Goal: Transaction & Acquisition: Purchase product/service

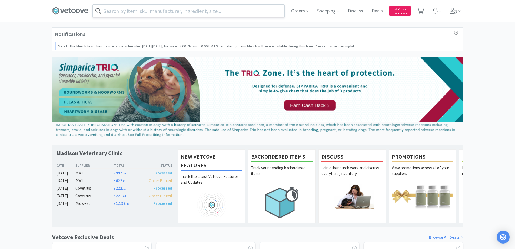
click at [214, 13] on input "text" at bounding box center [189, 11] width 192 height 12
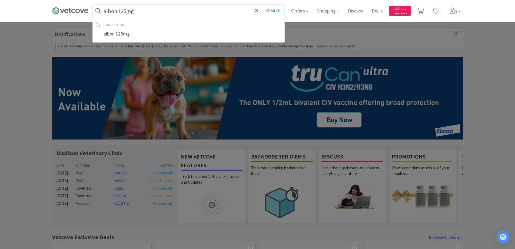
click at [262, 5] on button "Search" at bounding box center [273, 11] width 22 height 12
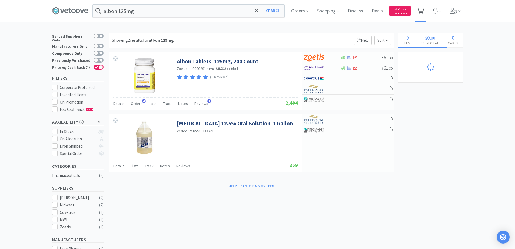
click at [423, 12] on icon at bounding box center [421, 11] width 7 height 6
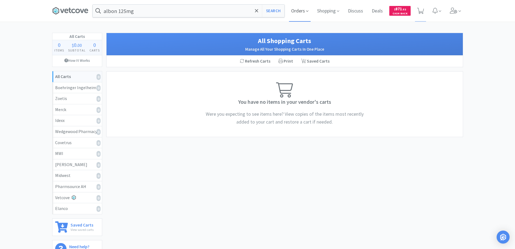
click at [309, 11] on span "Orders" at bounding box center [300, 11] width 22 height 22
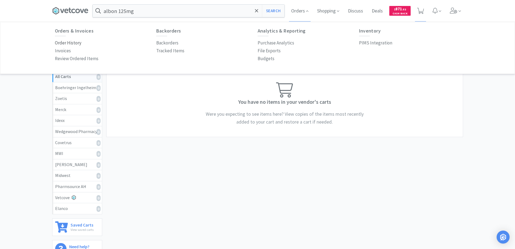
click at [79, 43] on p "Order History" at bounding box center [68, 42] width 27 height 7
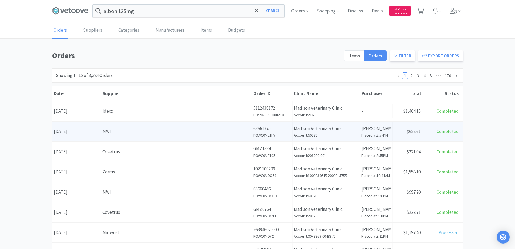
click at [90, 133] on div "Date [DATE]" at bounding box center [76, 131] width 49 height 14
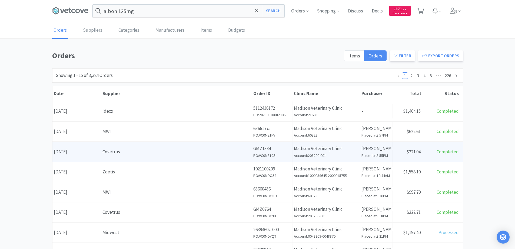
click at [122, 152] on div "Covetrus" at bounding box center [177, 151] width 148 height 7
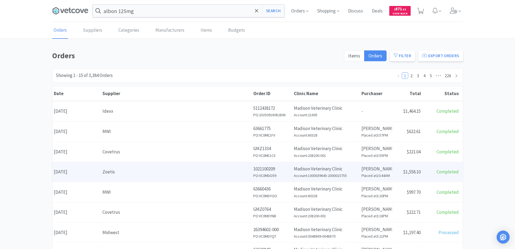
click at [134, 173] on div "Zoetis" at bounding box center [177, 171] width 148 height 7
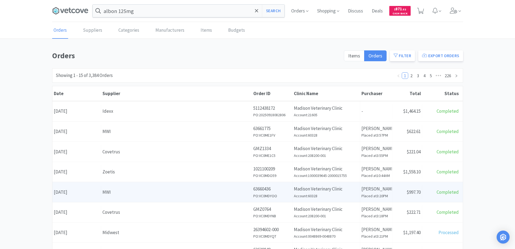
click at [123, 191] on div "MWI" at bounding box center [177, 191] width 148 height 7
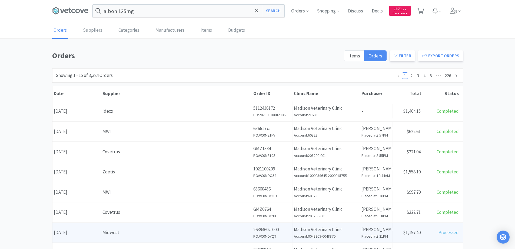
click at [140, 229] on div "Midwest" at bounding box center [177, 232] width 148 height 7
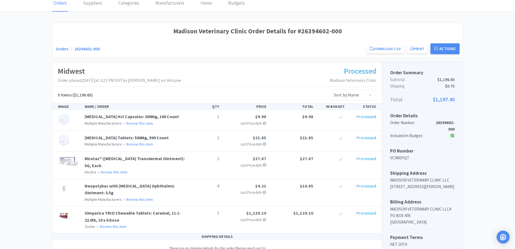
scroll to position [54, 0]
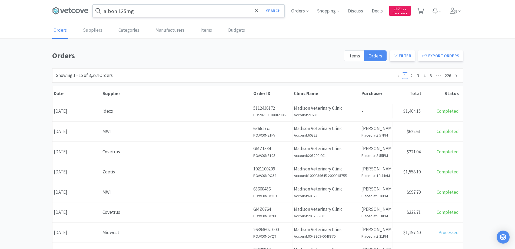
click at [162, 14] on input "albon 125mg" at bounding box center [189, 11] width 192 height 12
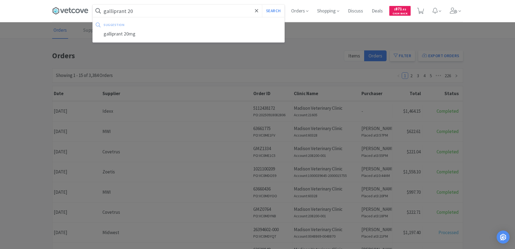
type input "galliprant 20"
click at [262, 5] on button "Search" at bounding box center [273, 11] width 22 height 12
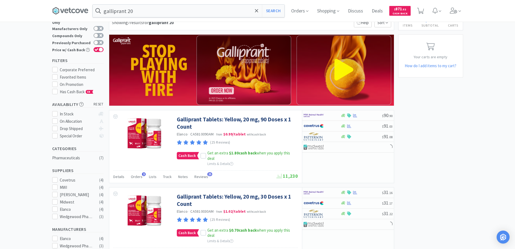
scroll to position [27, 0]
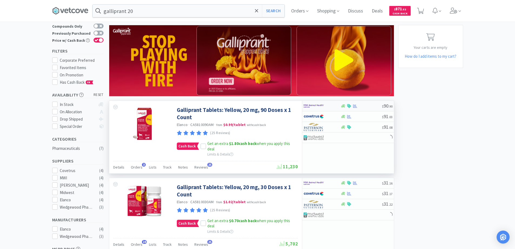
click at [374, 106] on div at bounding box center [361, 106] width 41 height 4
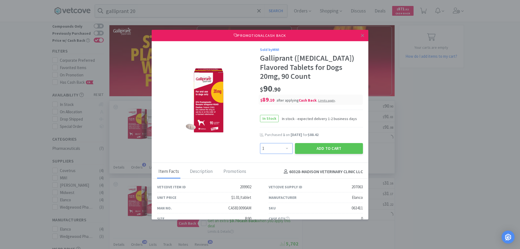
click at [285, 146] on select "Enter Quantity 1 2 3 4 5 6 7 8 9 10 11 12 13 14 15 16 17 18 19 20 Enter Quantity" at bounding box center [276, 148] width 33 height 11
select select "2"
click at [260, 143] on select "Enter Quantity 1 2 3 4 5 6 7 8 9 10 11 12 13 14 15 16 17 18 19 20 Enter Quantity" at bounding box center [276, 148] width 33 height 11
click at [325, 146] on button "Add to Cart" at bounding box center [329, 148] width 68 height 11
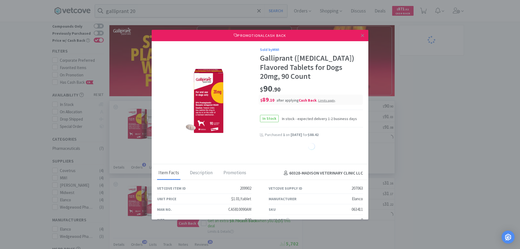
select select "1"
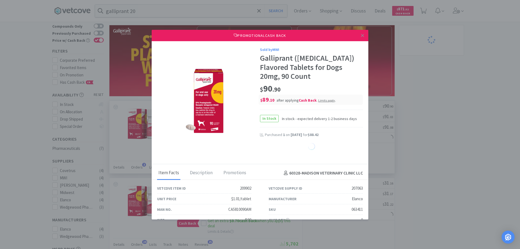
select select "1"
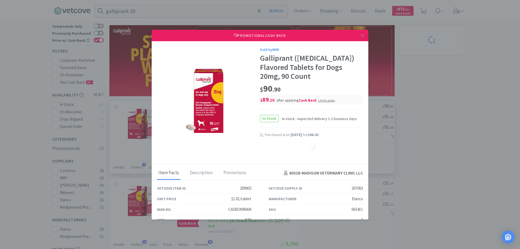
select select "1"
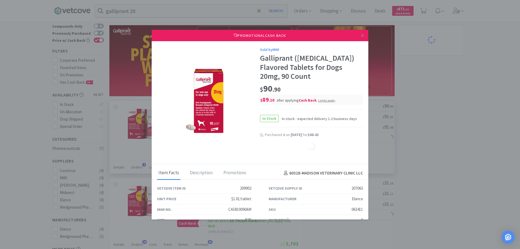
select select "1"
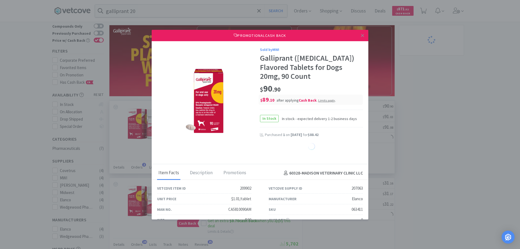
select select "1"
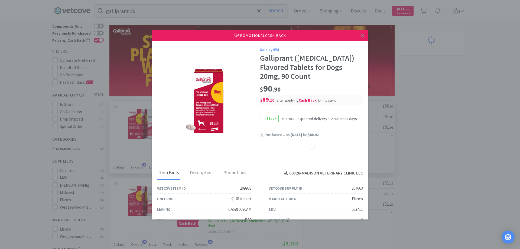
select select "1"
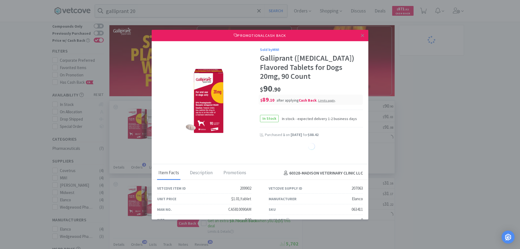
select select "1"
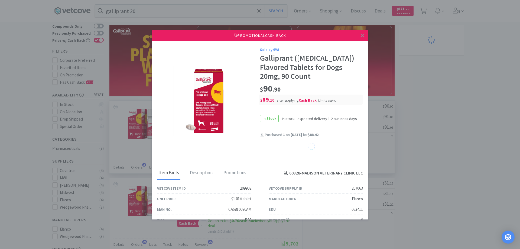
select select "1"
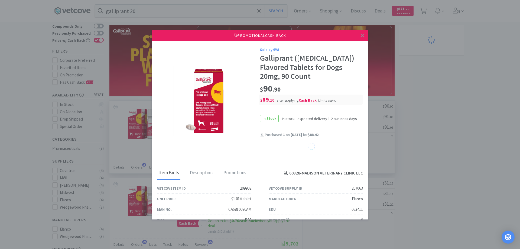
select select "1"
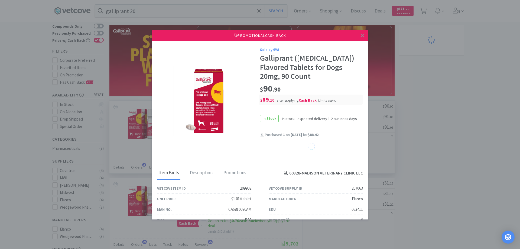
select select "1"
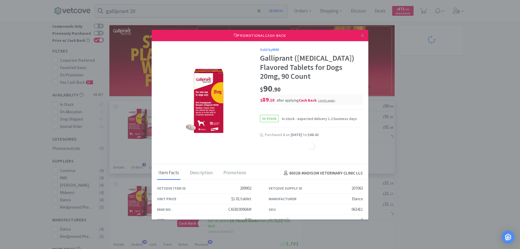
select select "1"
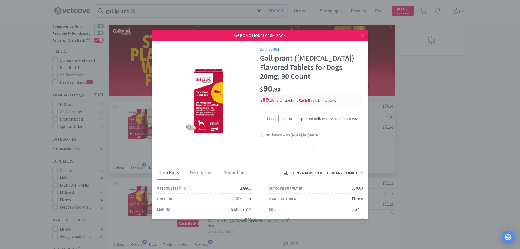
select select "1"
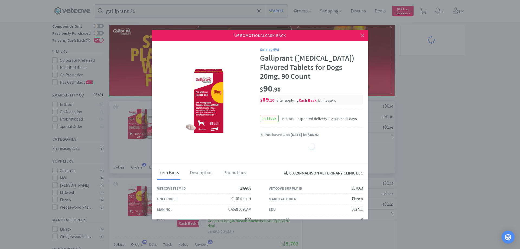
select select "1"
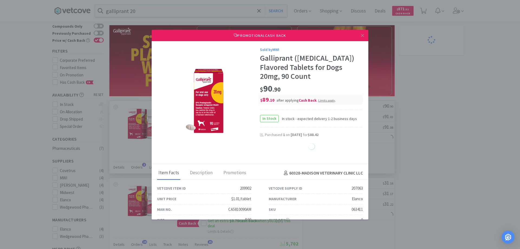
select select "1"
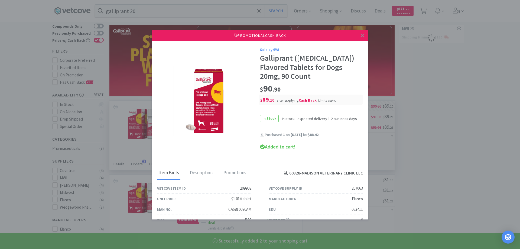
select select "2"
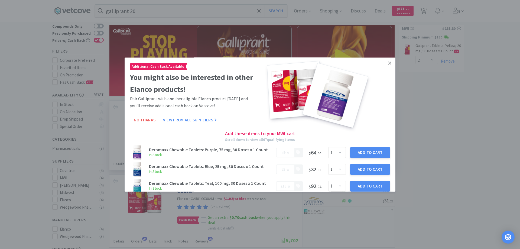
click at [388, 63] on icon at bounding box center [389, 63] width 3 height 5
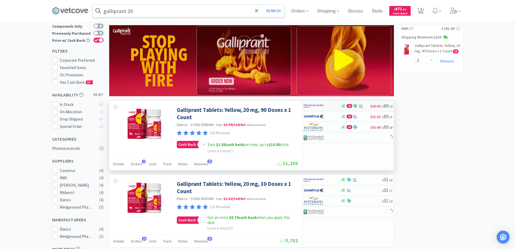
click at [159, 12] on input "galliprant 20" at bounding box center [189, 11] width 192 height 12
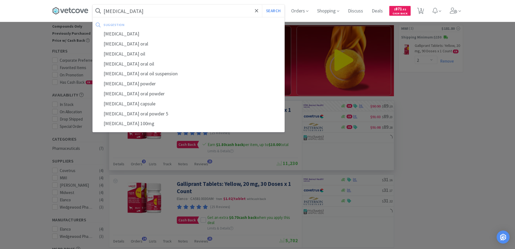
click at [176, 30] on div "[MEDICAL_DATA]" at bounding box center [189, 34] width 192 height 10
type input "[MEDICAL_DATA]"
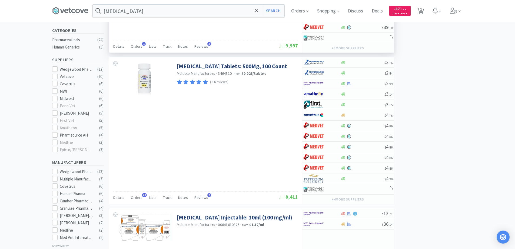
scroll to position [135, 0]
click at [368, 83] on div at bounding box center [363, 84] width 44 height 4
select select "1"
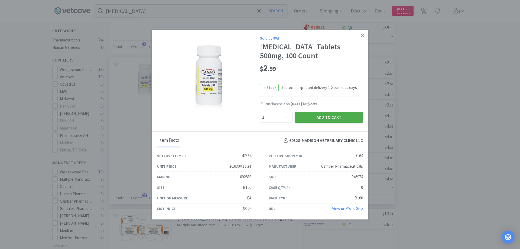
click at [339, 116] on button "Add to Cart" at bounding box center [329, 117] width 68 height 11
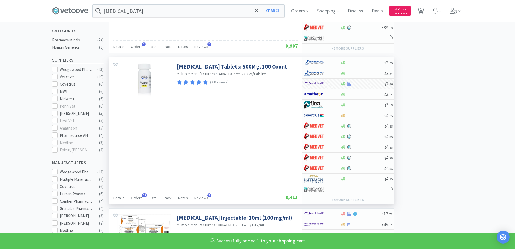
select select "1"
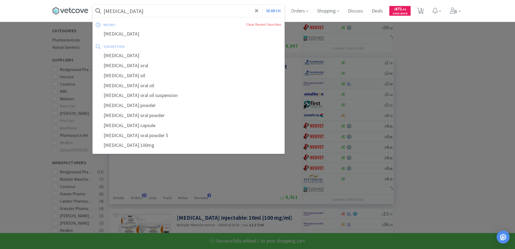
click at [144, 8] on input "[MEDICAL_DATA]" at bounding box center [189, 11] width 192 height 12
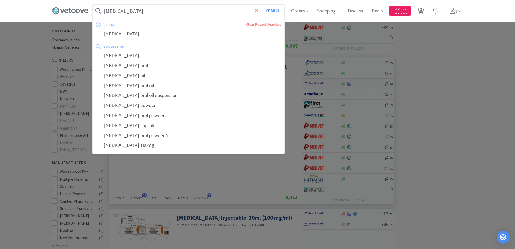
click at [259, 11] on icon at bounding box center [257, 10] width 4 height 5
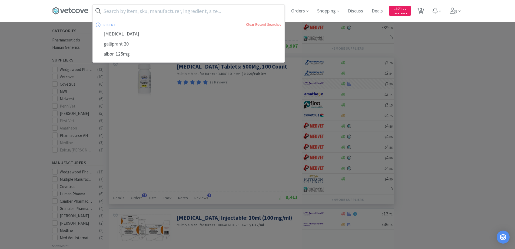
click at [155, 42] on div "galliprant 20" at bounding box center [189, 44] width 192 height 10
type input "galliprant 20"
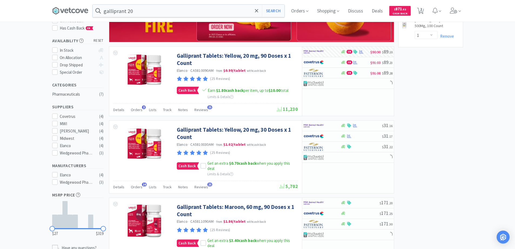
scroll to position [108, 0]
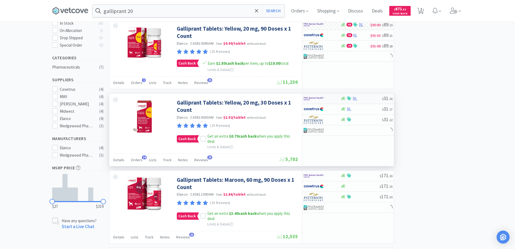
click at [369, 98] on div at bounding box center [361, 98] width 41 height 4
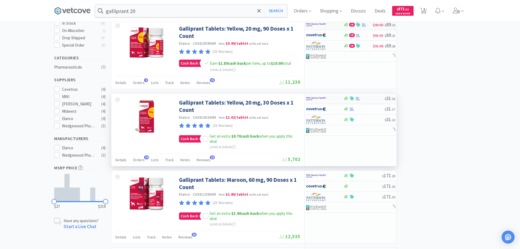
select select "1"
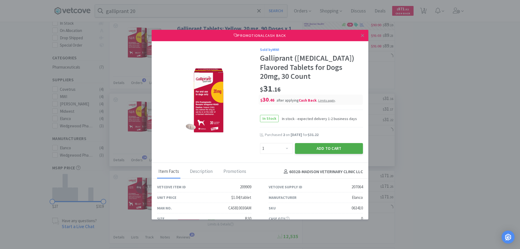
click at [301, 147] on button "Add to Cart" at bounding box center [329, 148] width 68 height 11
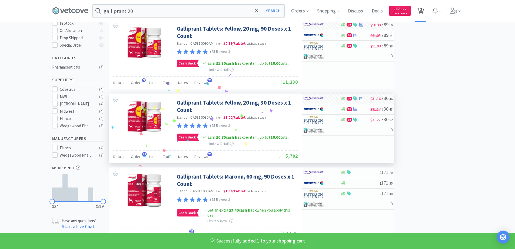
click at [422, 10] on icon at bounding box center [421, 11] width 7 height 6
select select "2"
select select "1"
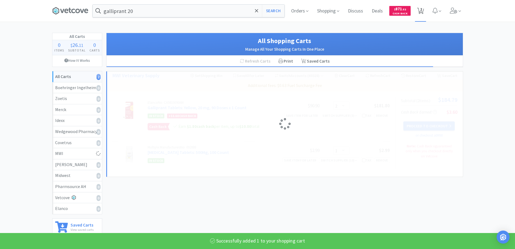
select select "1"
select select "2"
select select "1"
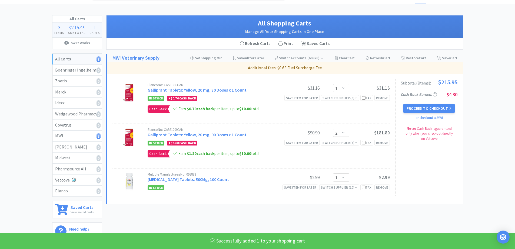
scroll to position [27, 0]
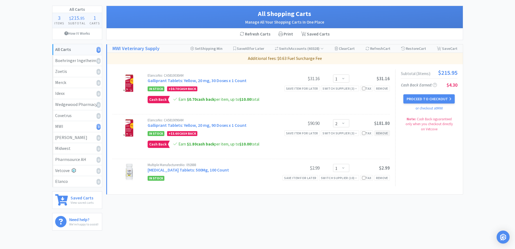
click at [385, 132] on div "Remove" at bounding box center [382, 133] width 15 height 6
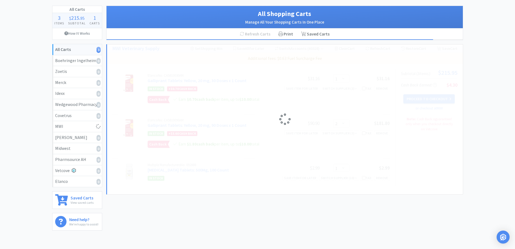
select select "1"
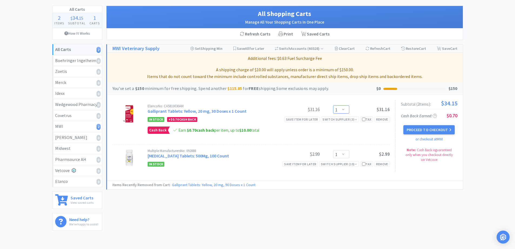
click at [343, 110] on select "Enter Quantity 1 2 3 4 5 6 7 8 9 10 11 12 13 14 15 16 17 18 19 20 Enter Quantity" at bounding box center [341, 109] width 16 height 8
click at [333, 105] on select "Enter Quantity 1 2 3 4 5 6 7 8 9 10 11 12 13 14 15 16 17 18 19 20 Enter Quantity" at bounding box center [341, 109] width 16 height 8
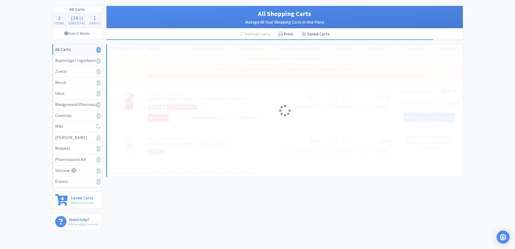
select select "2"
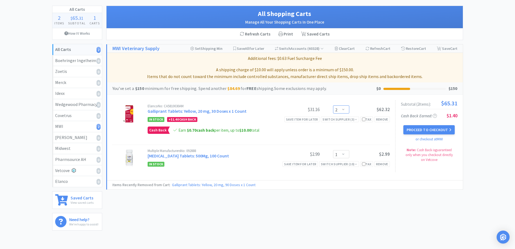
scroll to position [0, 0]
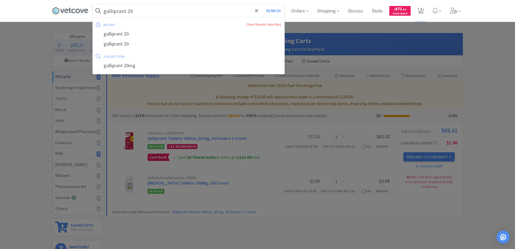
click at [150, 13] on input "galliprant 20" at bounding box center [189, 11] width 192 height 12
click at [255, 11] on icon at bounding box center [257, 10] width 4 height 5
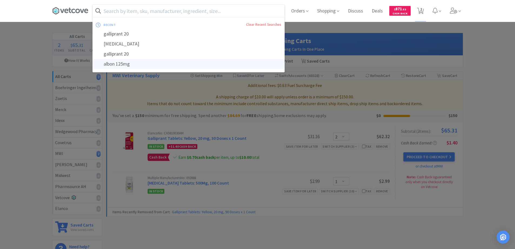
click at [136, 64] on div "albon 125mg" at bounding box center [189, 64] width 192 height 10
type input "albon 125mg"
select select "2"
select select "1"
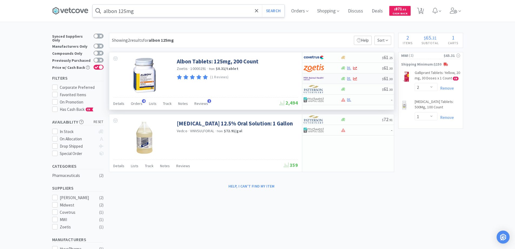
click at [369, 78] on div at bounding box center [361, 79] width 41 height 4
select select "1"
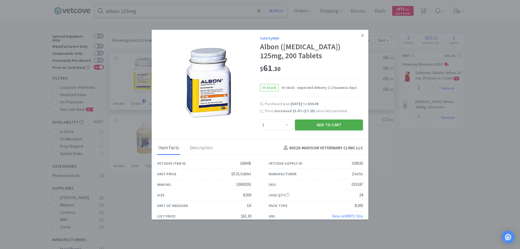
click at [347, 124] on button "Add to Cart" at bounding box center [329, 124] width 68 height 11
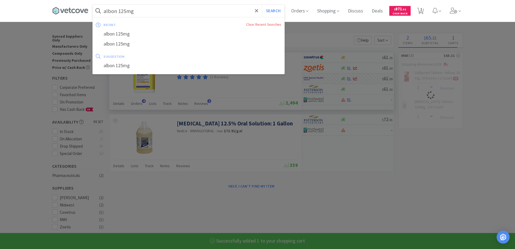
click at [197, 12] on input "albon 125mg" at bounding box center [189, 11] width 192 height 12
select select "1"
select select "2"
select select "1"
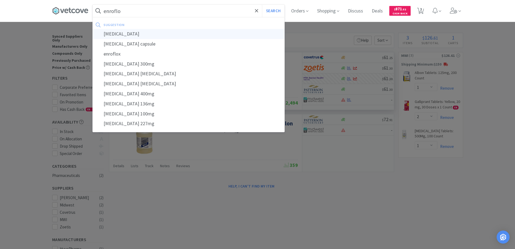
click at [134, 34] on div "[MEDICAL_DATA]" at bounding box center [189, 34] width 192 height 10
type input "[MEDICAL_DATA]"
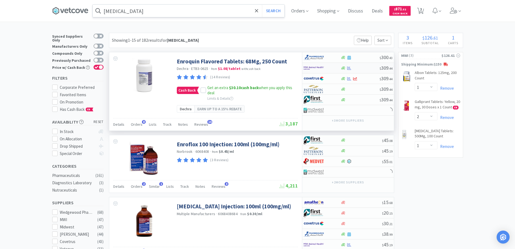
click at [363, 67] on div at bounding box center [360, 68] width 39 height 4
select select "1"
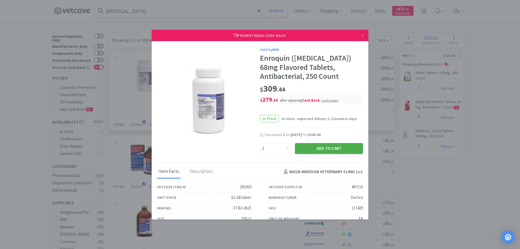
click at [336, 150] on button "Add to Cart" at bounding box center [329, 148] width 68 height 11
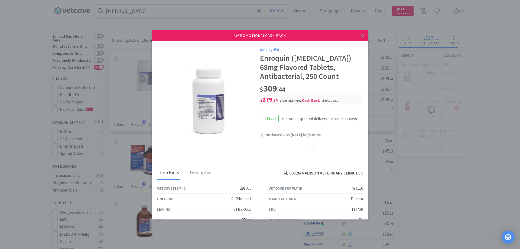
select select "1"
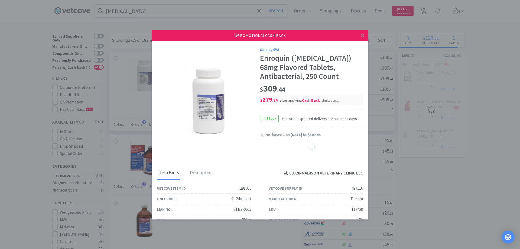
select select "1"
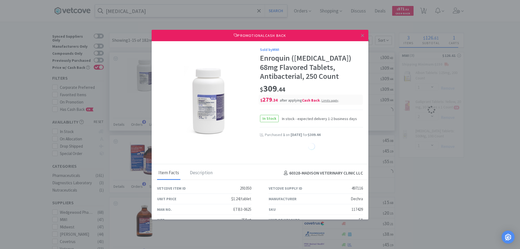
select select "1"
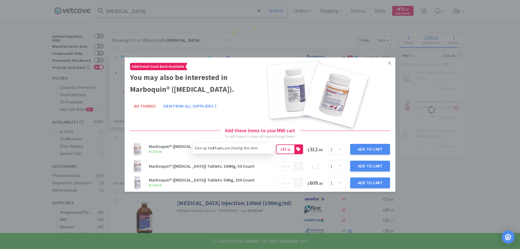
select select "1"
select select "2"
select select "1"
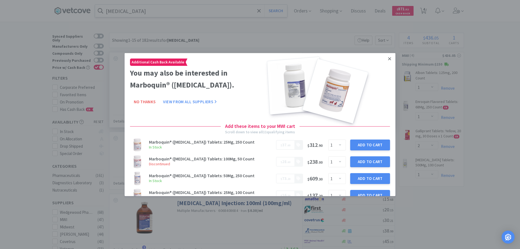
click at [388, 61] on icon at bounding box center [389, 58] width 3 height 5
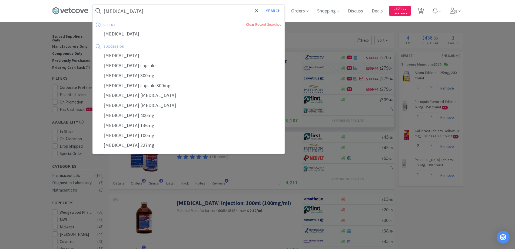
click at [140, 10] on input "[MEDICAL_DATA]" at bounding box center [189, 11] width 192 height 12
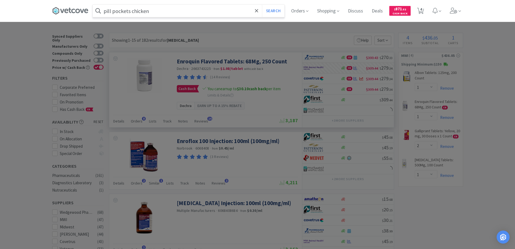
type input "pill pockets chicken"
click at [262, 5] on button "Search" at bounding box center [273, 11] width 22 height 12
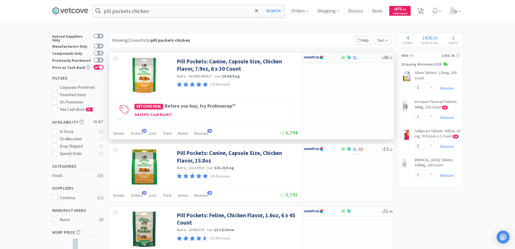
click at [365, 57] on div at bounding box center [361, 57] width 41 height 4
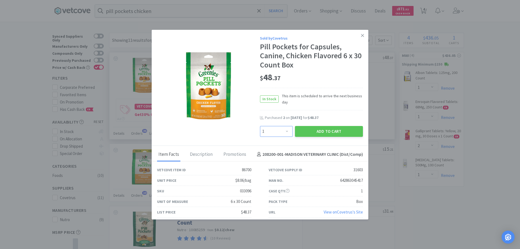
click at [285, 132] on select "Enter Quantity 1 2 3 4 5 6 7 8 9 10 11 12 13 14 15 16 17 18 19 20 Enter Quantity" at bounding box center [276, 131] width 33 height 11
select select "2"
click at [260, 126] on select "Enter Quantity 1 2 3 4 5 6 7 8 9 10 11 12 13 14 15 16 17 18 19 20 Enter Quantity" at bounding box center [276, 131] width 33 height 11
click at [323, 133] on button "Add to Cart" at bounding box center [329, 131] width 68 height 11
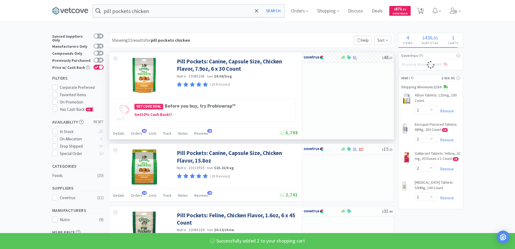
select select "2"
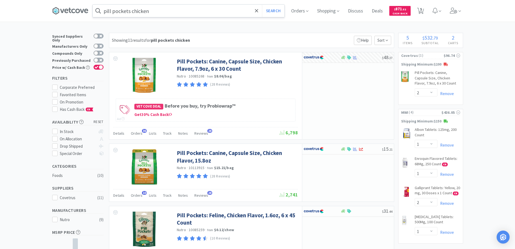
click at [169, 12] on input "pill pockets chicken" at bounding box center [189, 11] width 192 height 12
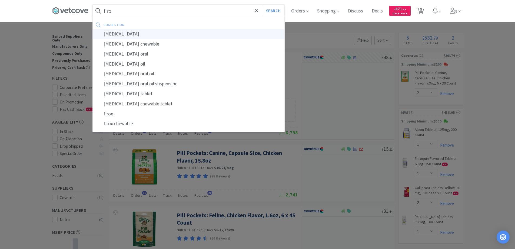
click at [114, 35] on div "[MEDICAL_DATA]" at bounding box center [189, 34] width 192 height 10
type input "[MEDICAL_DATA]"
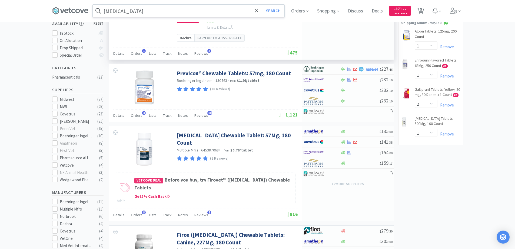
scroll to position [108, 0]
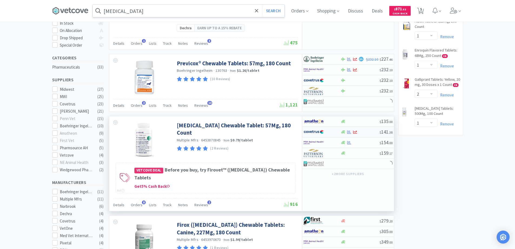
click at [363, 134] on div at bounding box center [360, 132] width 39 height 4
select select "1"
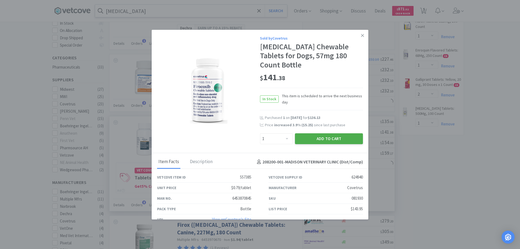
click at [322, 133] on button "Add to Cart" at bounding box center [329, 138] width 68 height 11
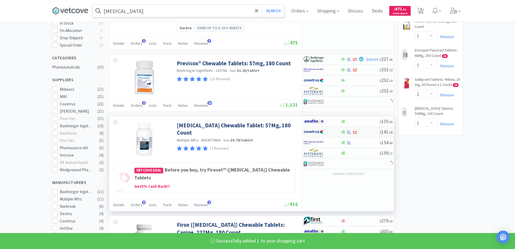
select select "1"
select select "2"
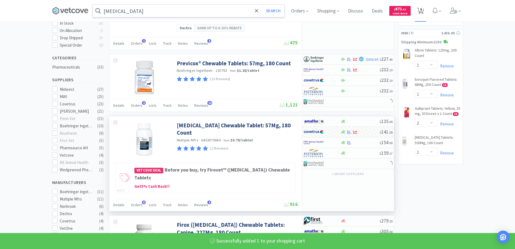
click at [422, 12] on span "6" at bounding box center [422, 9] width 2 height 22
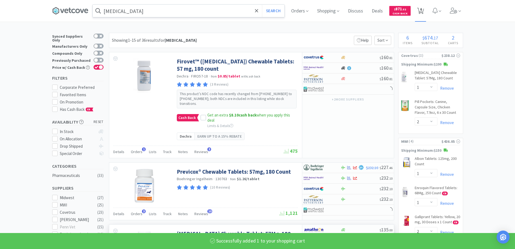
select select "1"
select select "2"
select select "1"
select select "2"
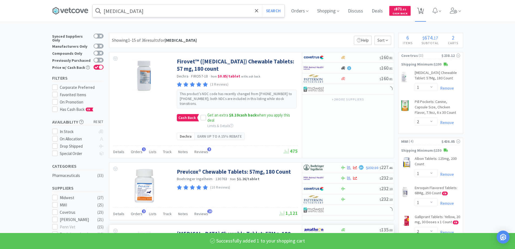
select select "1"
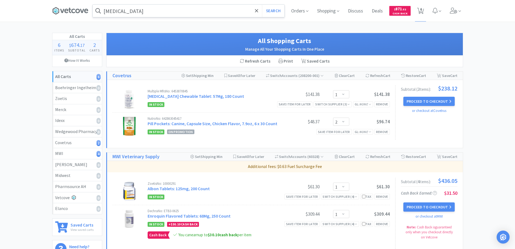
click at [180, 9] on input "[MEDICAL_DATA]" at bounding box center [189, 11] width 192 height 12
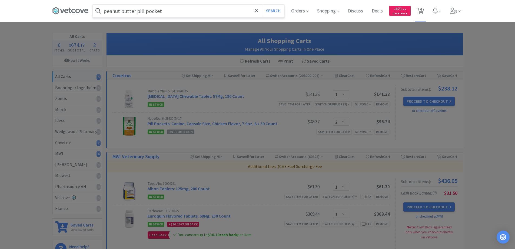
type input "peanut butter pill pocket"
click at [262, 5] on button "Search" at bounding box center [273, 11] width 22 height 12
select select "1"
select select "2"
select select "1"
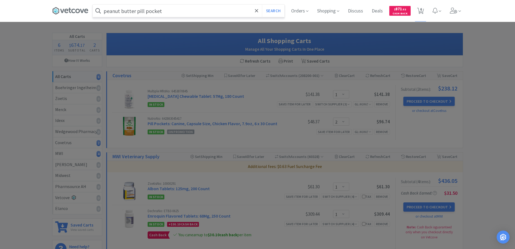
select select "1"
select select "2"
select select "1"
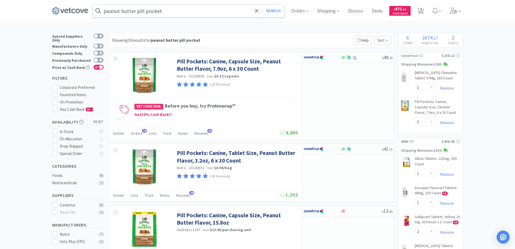
click at [205, 17] on div "peanut butter pill pocket Search" at bounding box center [189, 10] width 192 height 13
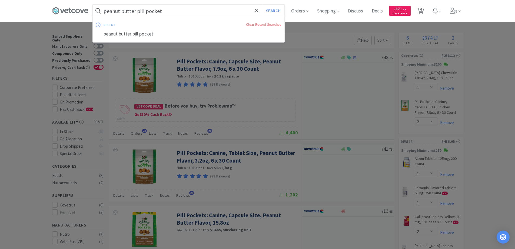
click at [199, 17] on input "peanut butter pill pocket" at bounding box center [189, 11] width 192 height 12
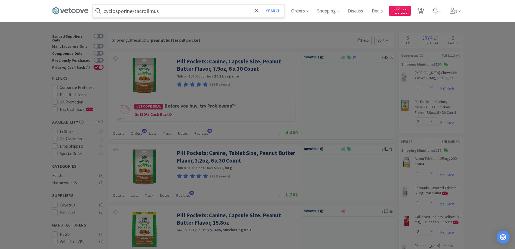
click at [262, 5] on button "Search" at bounding box center [273, 11] width 22 height 12
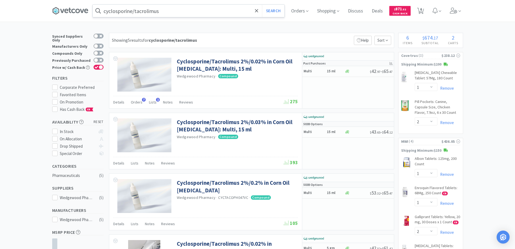
click at [208, 11] on input "cyclosporine/tacrolimus" at bounding box center [189, 11] width 192 height 12
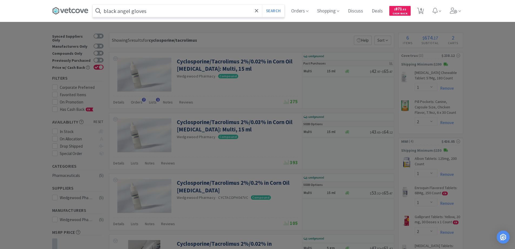
click at [262, 5] on button "Search" at bounding box center [273, 11] width 22 height 12
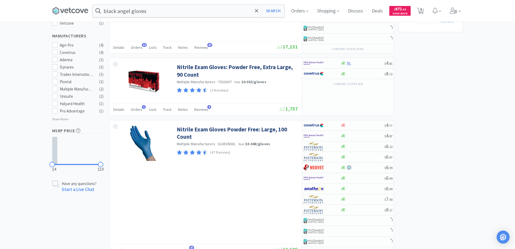
scroll to position [244, 0]
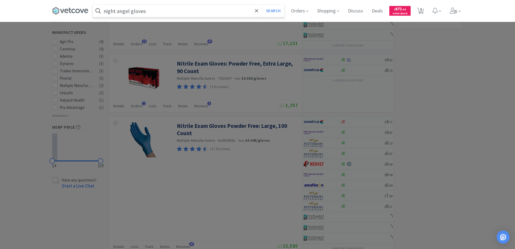
type input "night angel gloves"
click at [262, 5] on button "Search" at bounding box center [273, 11] width 22 height 12
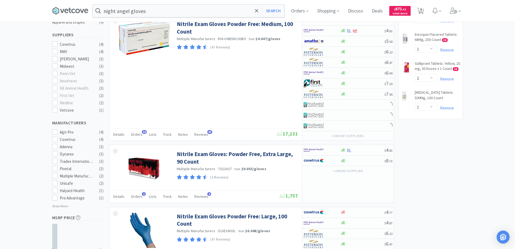
scroll to position [137, 0]
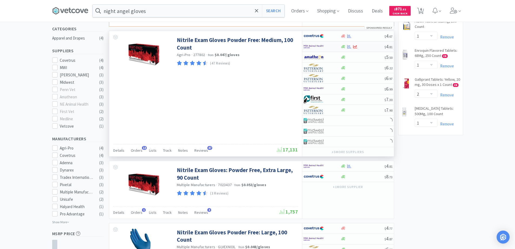
click at [337, 46] on div at bounding box center [322, 46] width 37 height 9
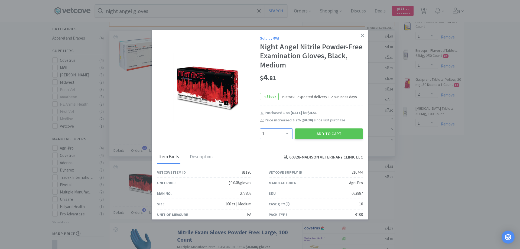
click at [283, 132] on select "Enter Quantity 1 2 3 4 5 6 7 8 9 10 11 12 13 14 15 16 17 18 19 20 Enter Quantity" at bounding box center [276, 133] width 33 height 11
select select "2"
click at [260, 128] on select "Enter Quantity 1 2 3 4 5 6 7 8 9 10 11 12 13 14 15 16 17 18 19 20 Enter Quantity" at bounding box center [276, 133] width 33 height 11
click at [319, 133] on button "Add to Cart" at bounding box center [329, 133] width 68 height 11
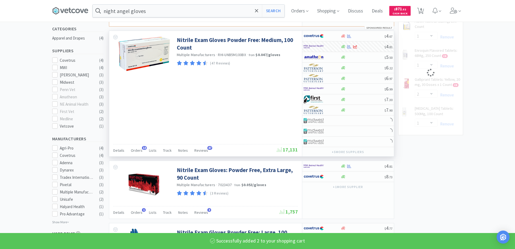
select select "2"
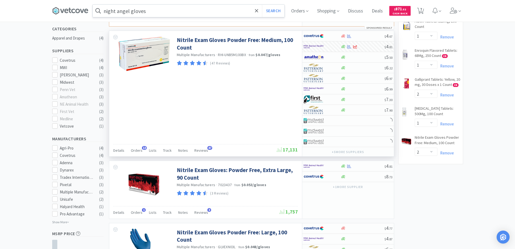
click at [166, 15] on input "night angel gloves" at bounding box center [189, 11] width 192 height 12
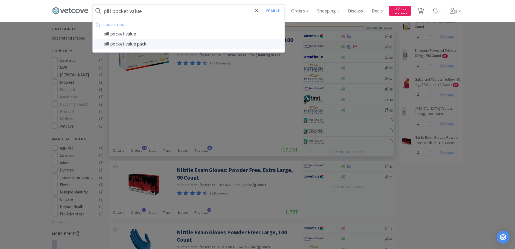
click at [148, 43] on div "pill pocket value pack" at bounding box center [189, 44] width 192 height 10
type input "pill pocket value pack"
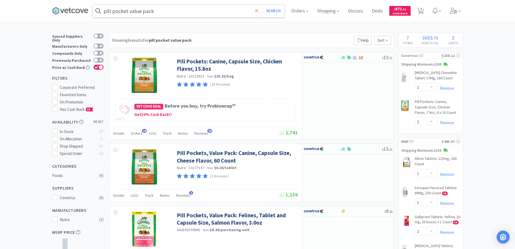
click at [258, 11] on icon at bounding box center [256, 10] width 3 height 3
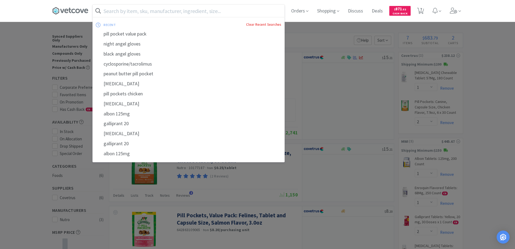
click at [268, 26] on link "Clear Recent Searches" at bounding box center [263, 24] width 35 height 5
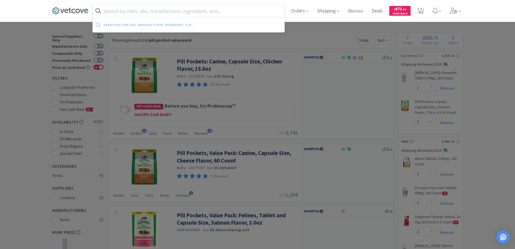
click at [342, 27] on div at bounding box center [257, 124] width 515 height 249
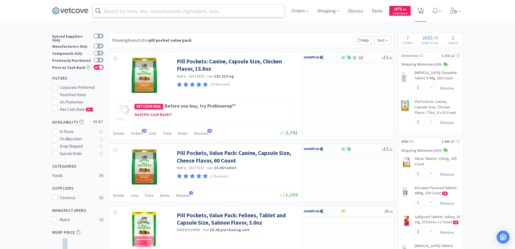
click at [422, 7] on span "7" at bounding box center [422, 9] width 2 height 22
select select "1"
select select "2"
select select "1"
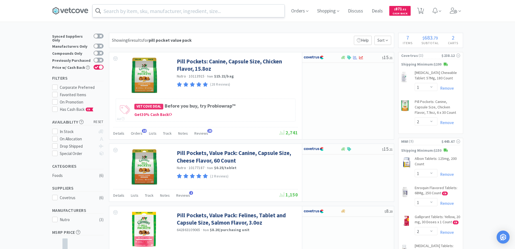
select select "2"
select select "1"
select select "2"
